Goal: Task Accomplishment & Management: Manage account settings

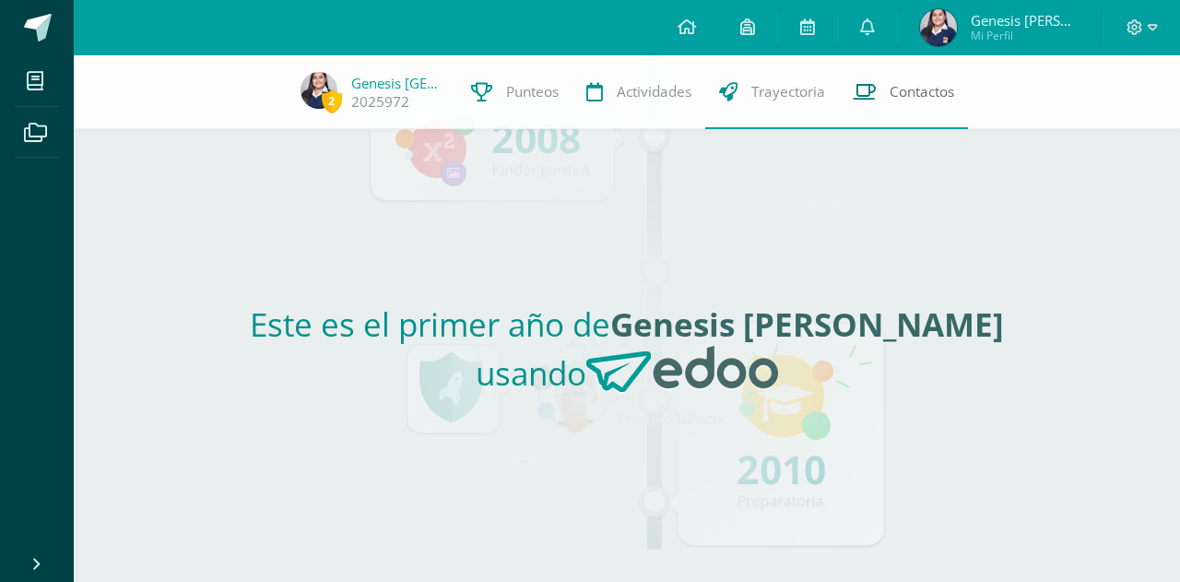
click at [873, 99] on icon at bounding box center [864, 91] width 23 height 19
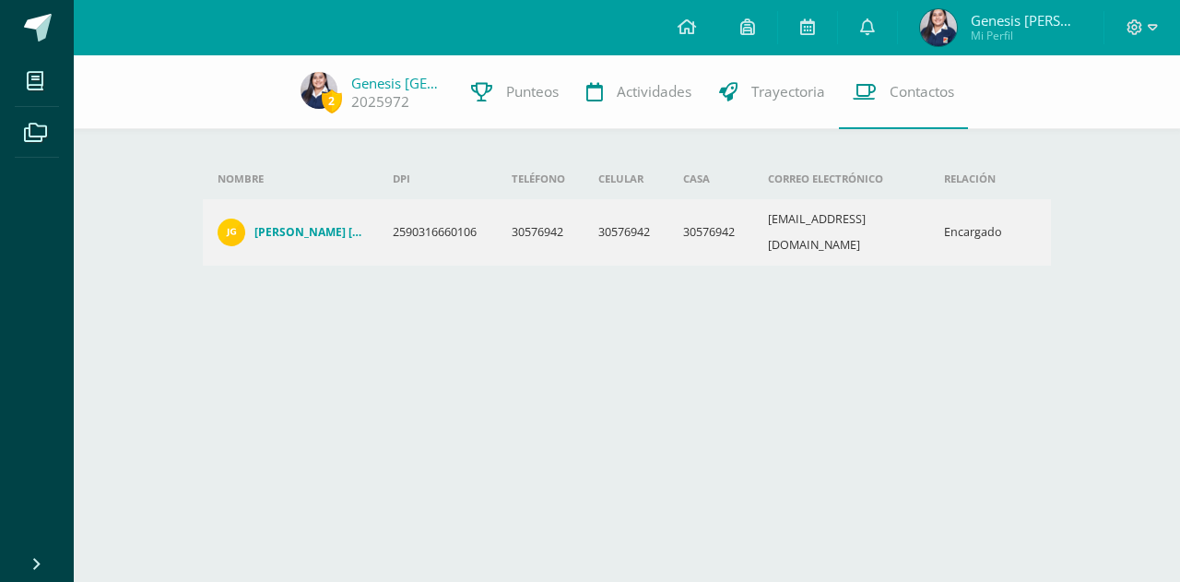
click at [308, 225] on h4 "[PERSON_NAME]" at bounding box center [309, 232] width 109 height 15
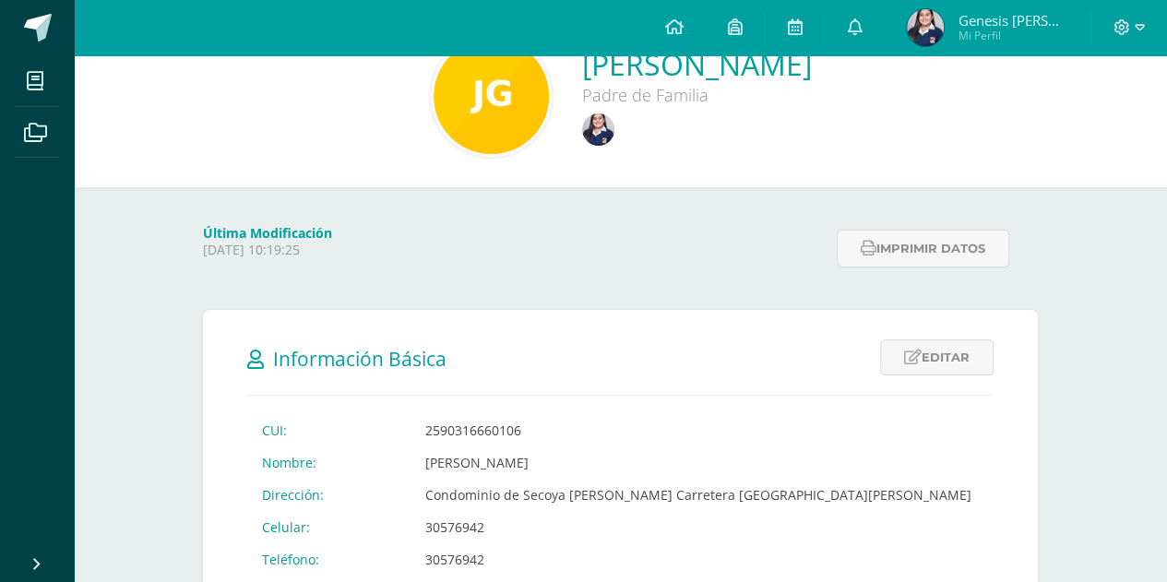
scroll to position [92, 0]
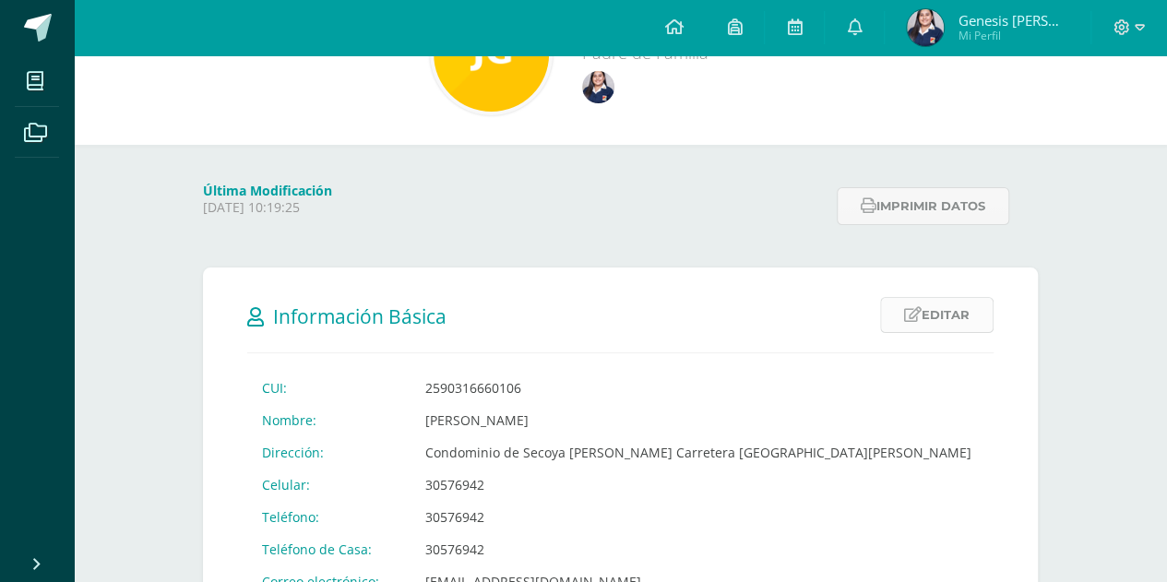
click at [925, 326] on link "Editar" at bounding box center [936, 315] width 113 height 36
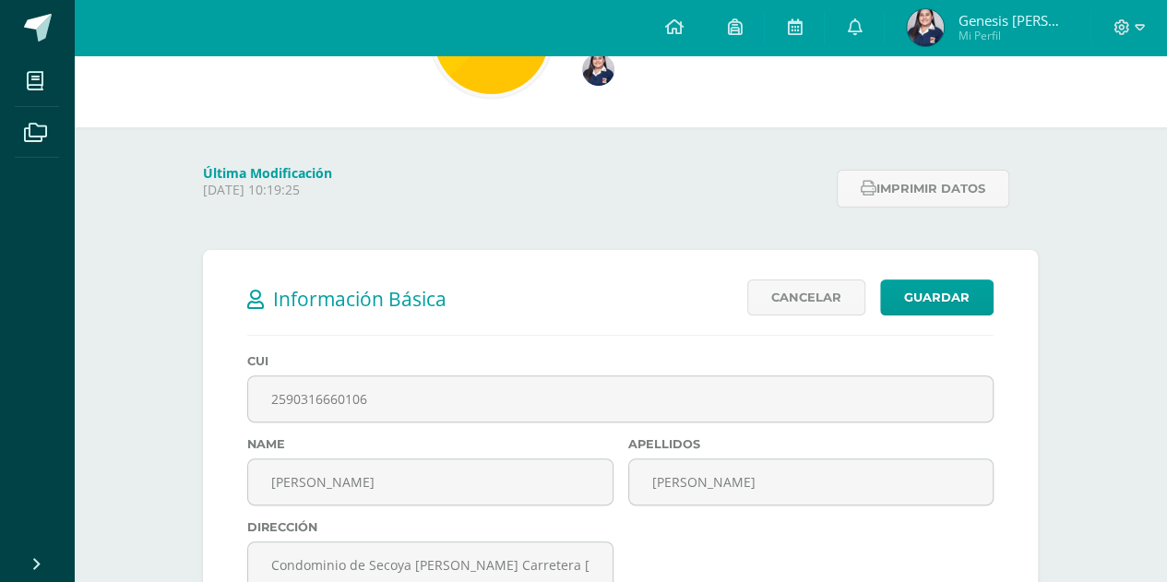
scroll to position [461, 0]
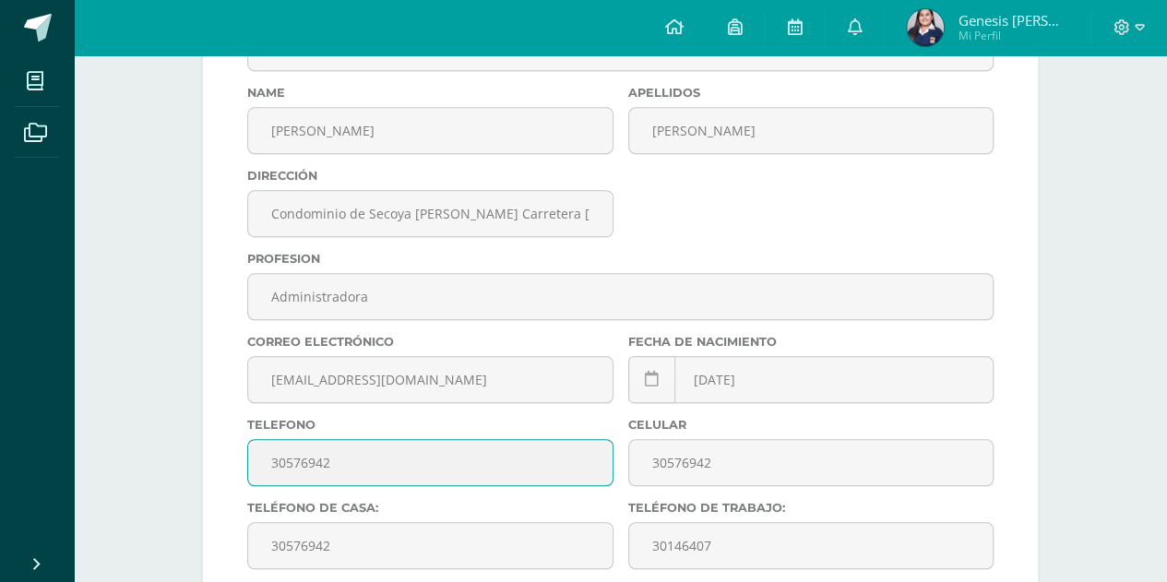
drag, startPoint x: 358, startPoint y: 468, endPoint x: 219, endPoint y: 468, distance: 138.3
click at [219, 468] on form "Información Básica Editar Cancelar Guardar CUI: 2590316660106 Nombre: Jenifer P…" at bounding box center [620, 472] width 835 height 1147
type input "37248967"
click at [227, 447] on form "Información Básica Editar Cancelar Guardar CUI: 2590316660106 Nombre: Jenifer P…" at bounding box center [620, 472] width 835 height 1147
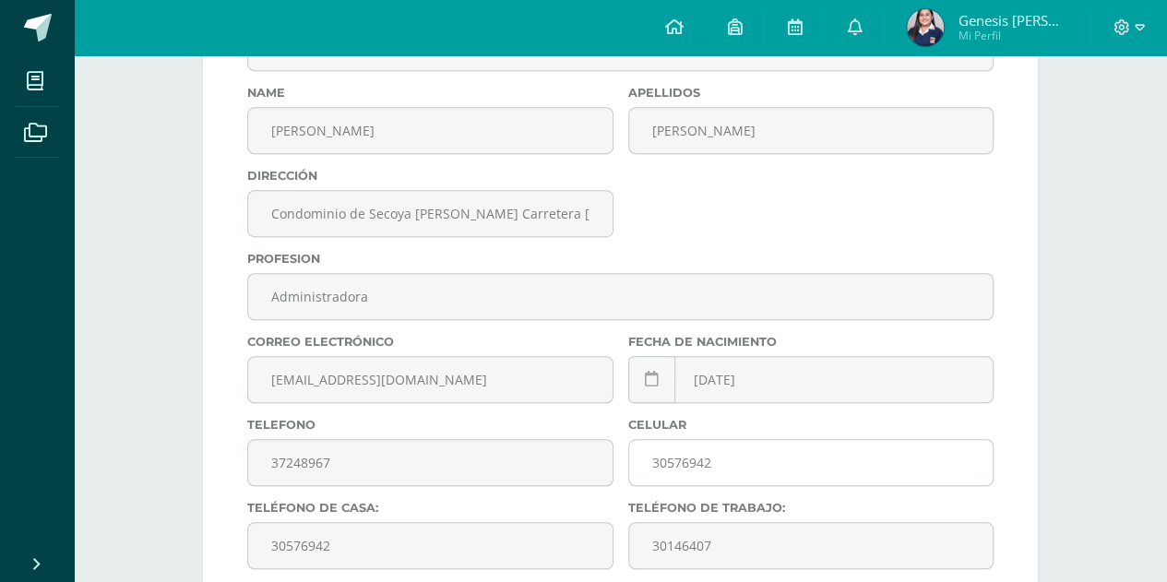
click at [695, 468] on input "30576942" at bounding box center [811, 462] width 364 height 45
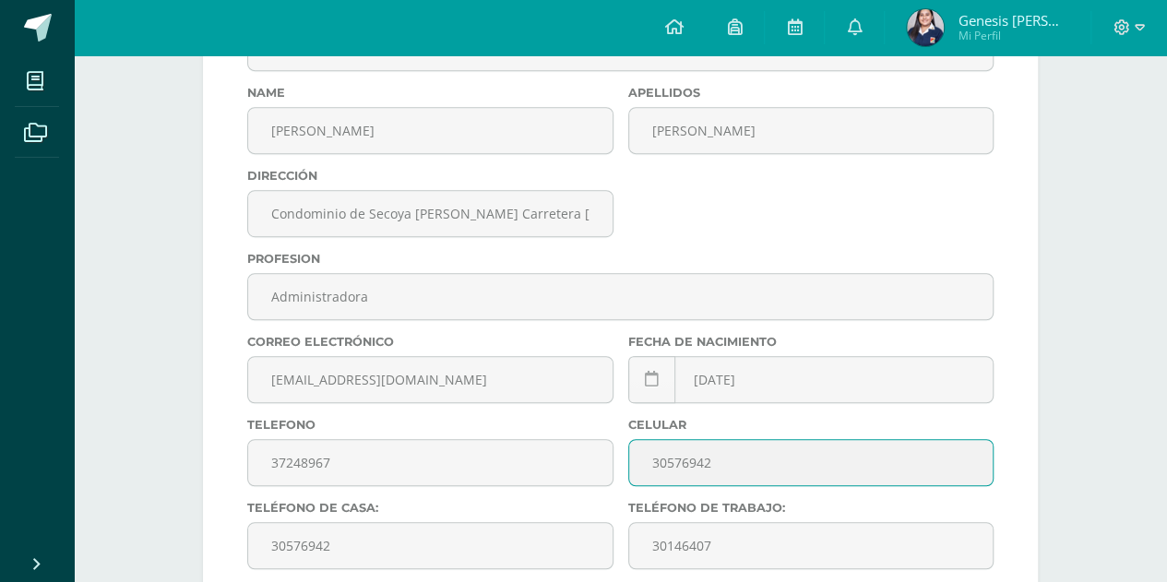
drag, startPoint x: 719, startPoint y: 468, endPoint x: 632, endPoint y: 469, distance: 87.6
click at [632, 469] on input "30576942" at bounding box center [811, 462] width 364 height 45
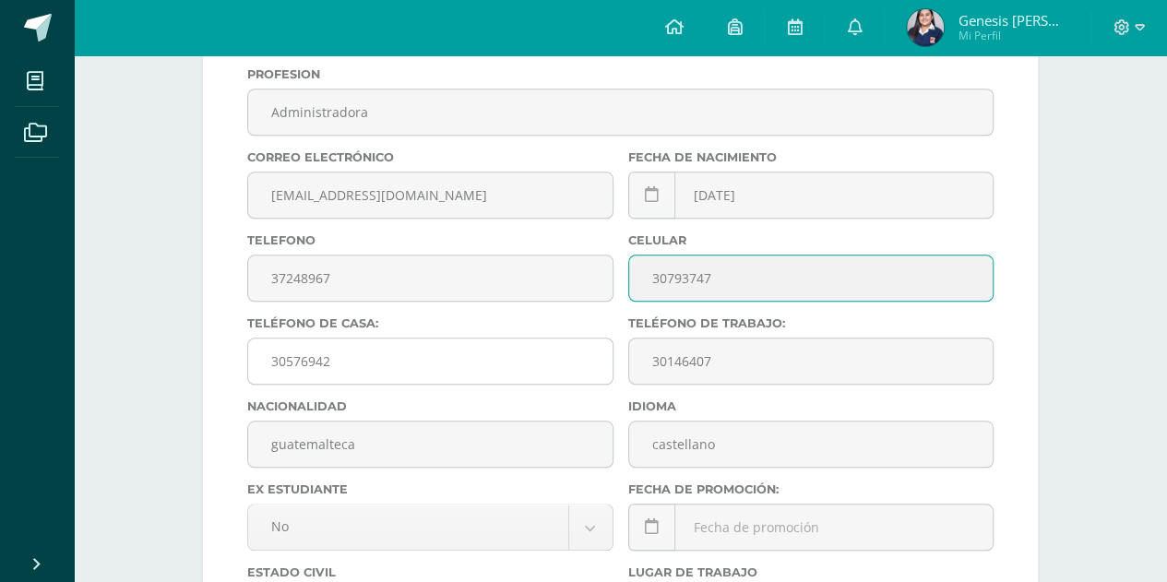
type input "30793747"
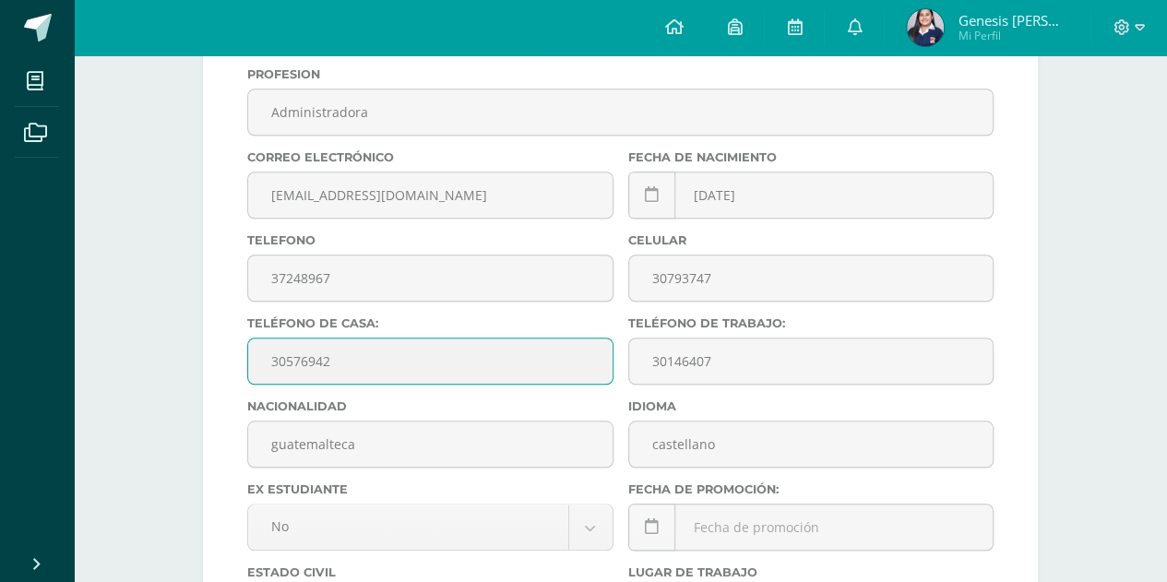
drag, startPoint x: 345, startPoint y: 366, endPoint x: 226, endPoint y: 365, distance: 119.0
click at [226, 365] on form "Información Básica Editar Cancelar Guardar CUI: 2590316660106 Nombre: Jenifer P…" at bounding box center [620, 287] width 835 height 1147
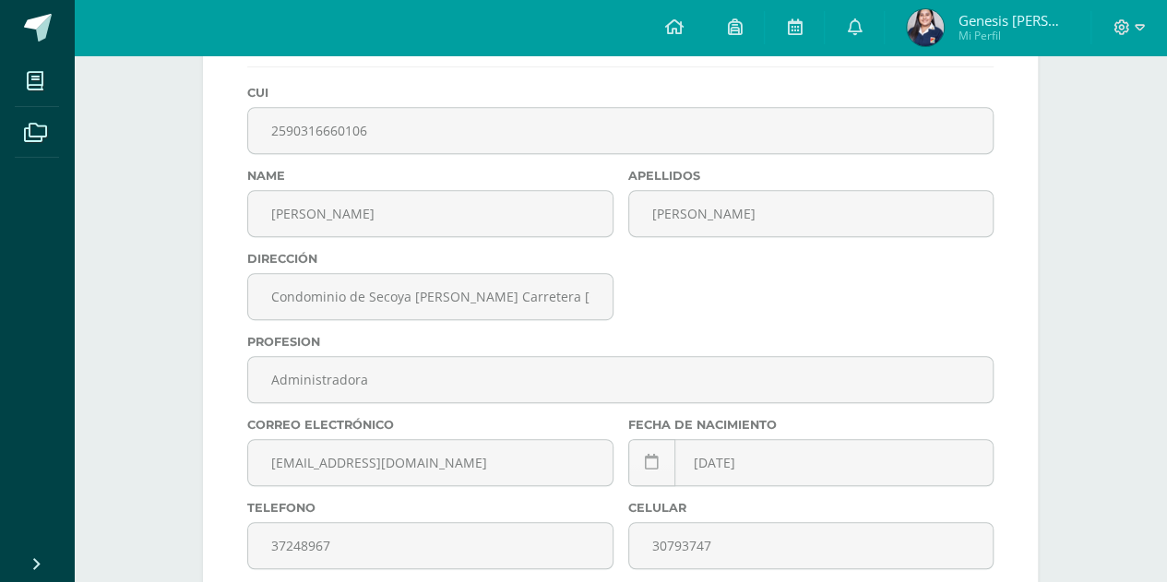
scroll to position [260, 0]
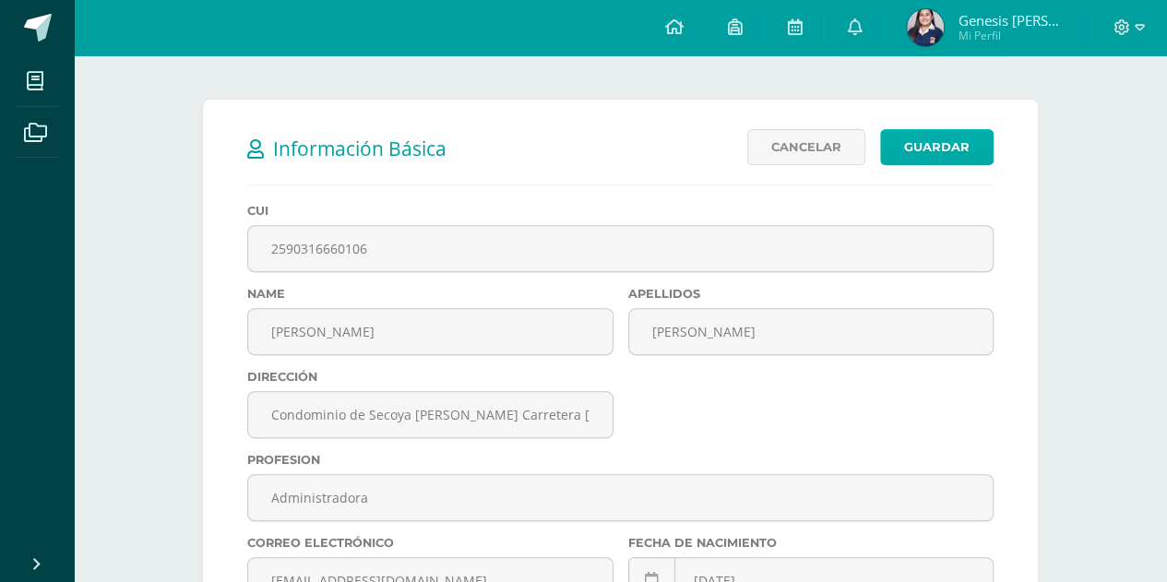
type input "37248967"
click at [898, 151] on link "Guardar" at bounding box center [936, 147] width 113 height 36
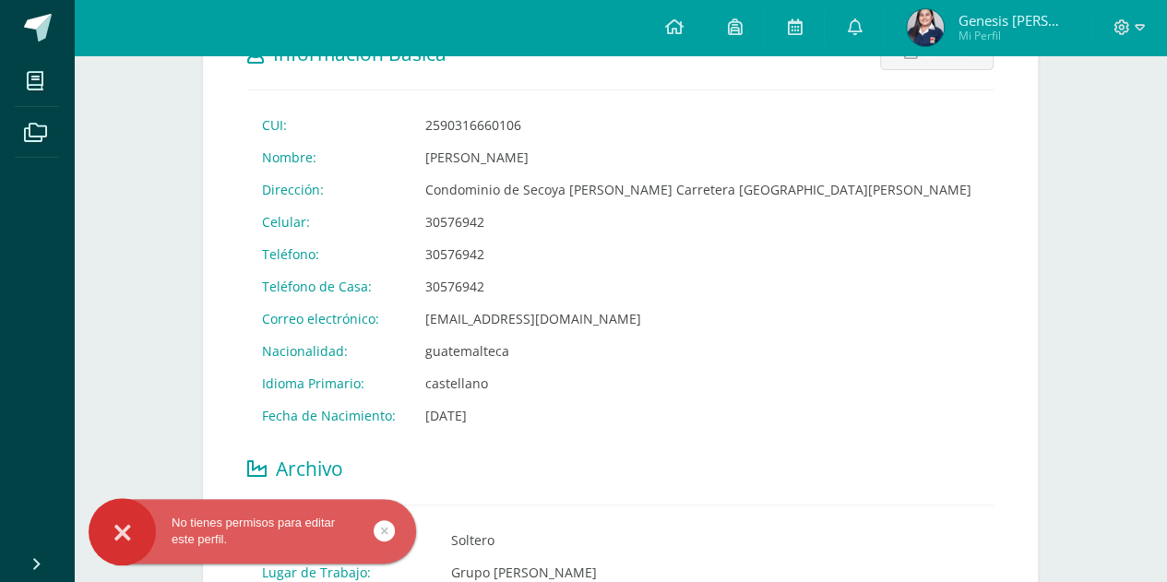
scroll to position [92, 0]
